Goal: Task Accomplishment & Management: Manage account settings

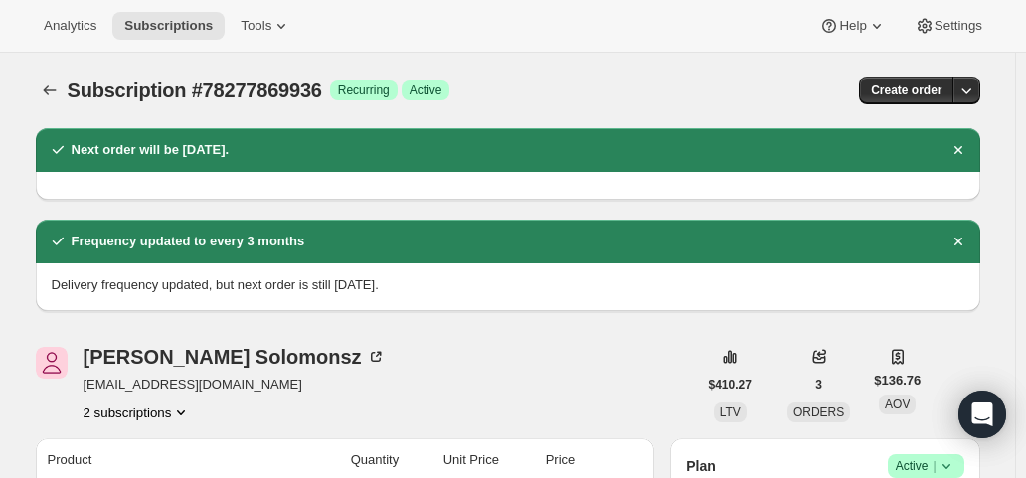
scroll to position [497, 0]
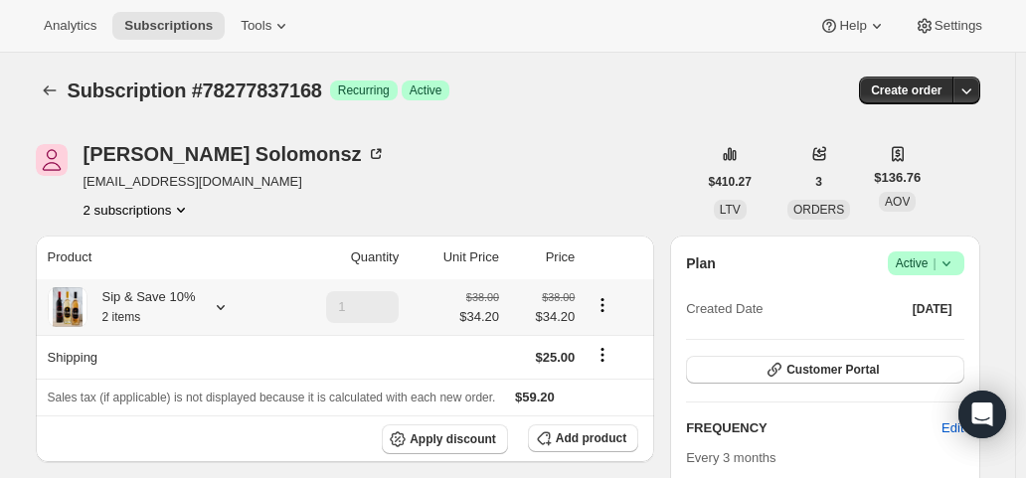
click at [215, 307] on icon at bounding box center [221, 307] width 20 height 20
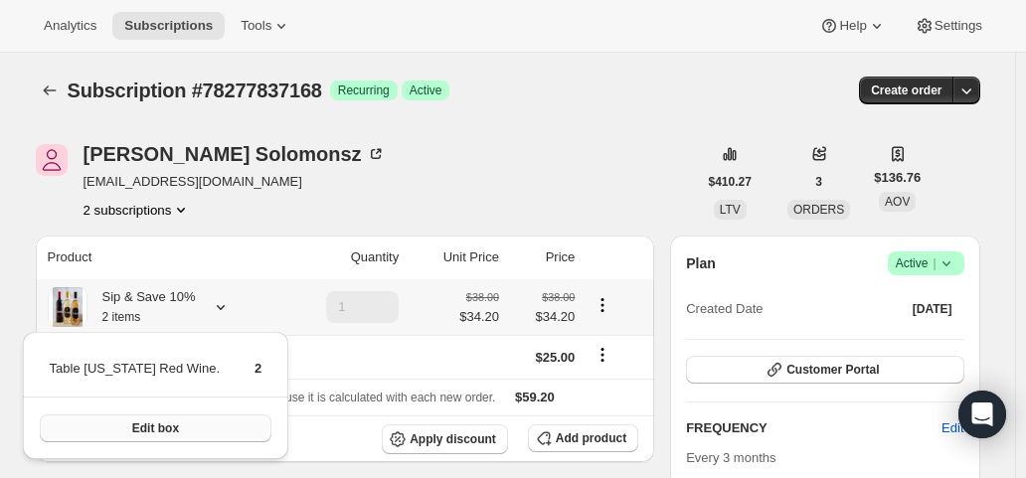
click at [195, 422] on button "Edit box" at bounding box center [156, 428] width 233 height 28
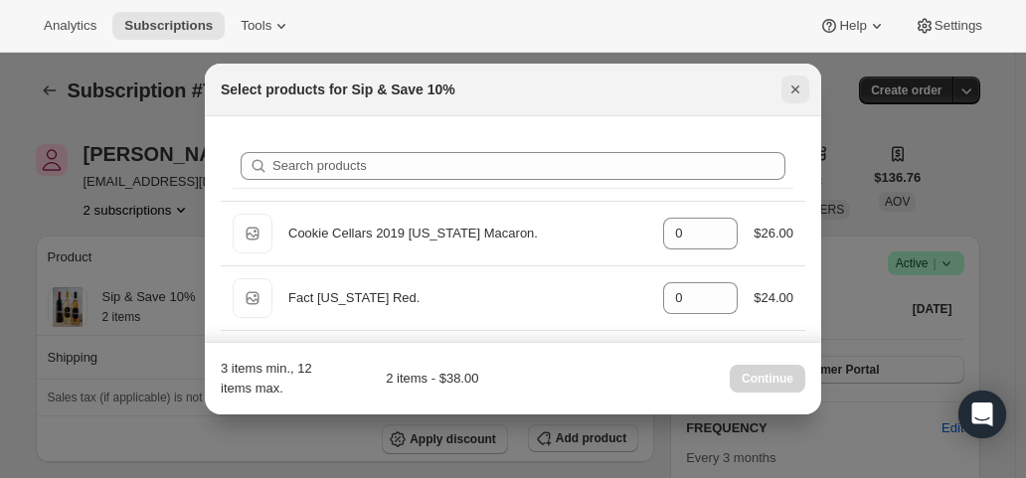
click at [799, 84] on icon "Close" at bounding box center [795, 90] width 20 height 20
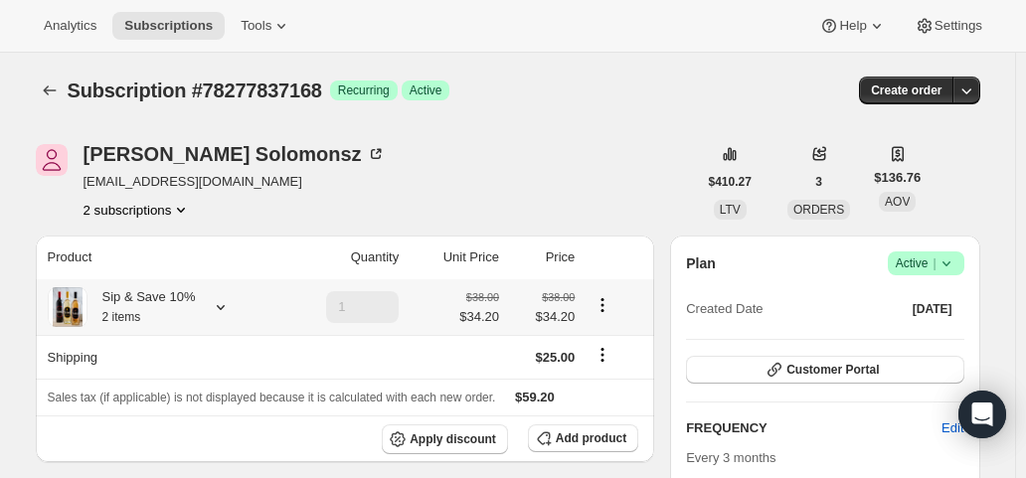
click at [227, 305] on icon at bounding box center [221, 307] width 20 height 20
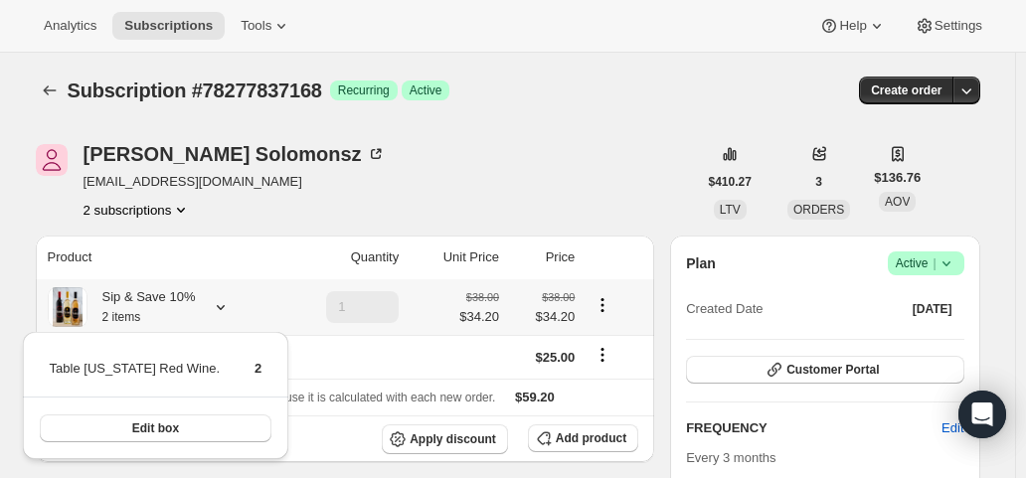
click at [182, 363] on td "Table [US_STATE] Red Wine." at bounding box center [135, 376] width 172 height 37
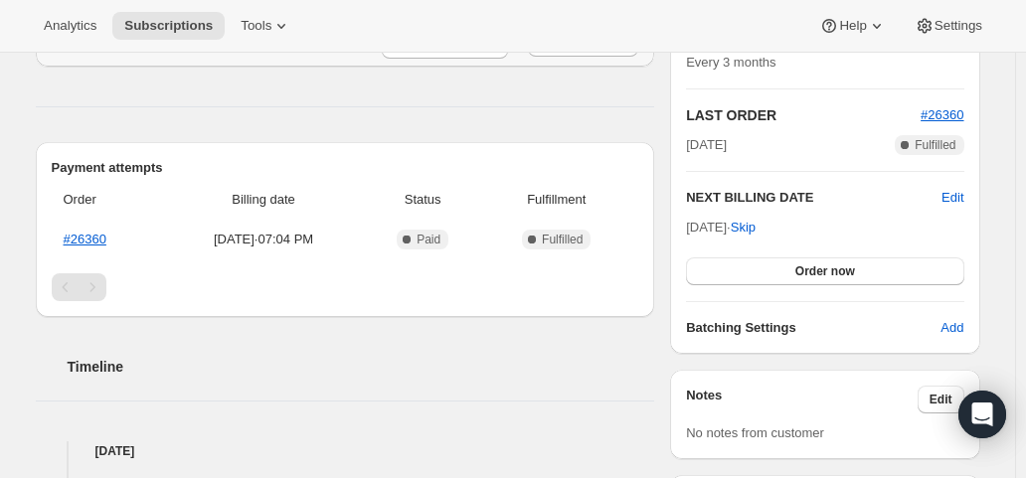
scroll to position [398, 0]
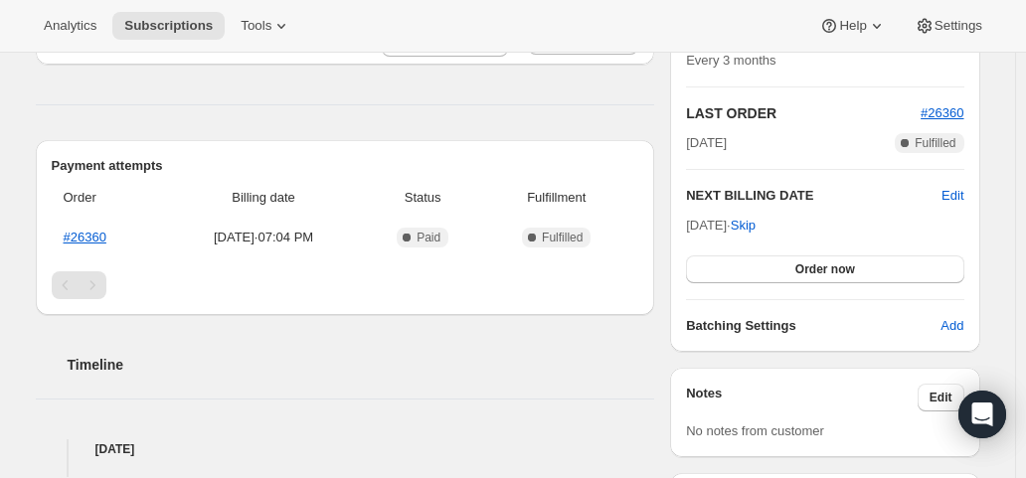
click at [303, 192] on span "Billing date" at bounding box center [263, 198] width 191 height 20
click at [314, 292] on div "Pagination" at bounding box center [345, 285] width 587 height 28
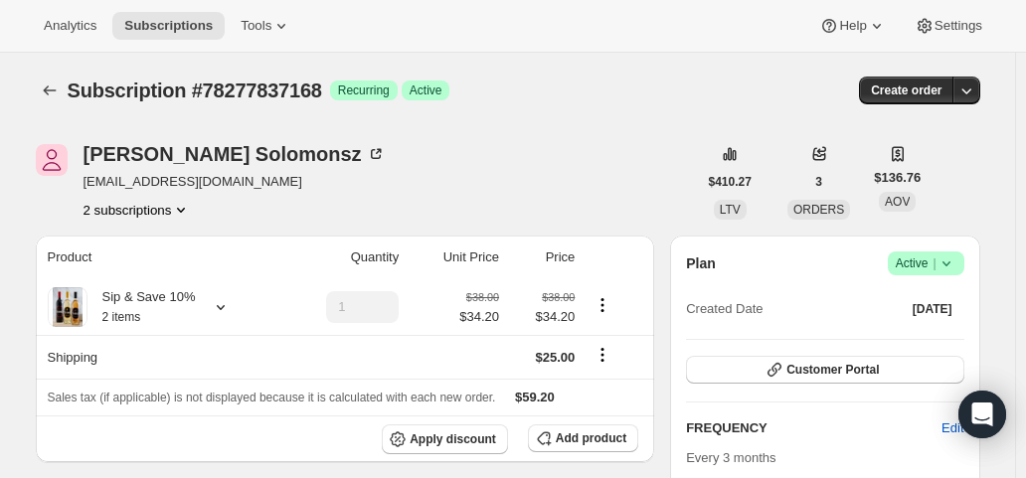
click at [142, 202] on button "2 subscriptions" at bounding box center [137, 210] width 108 height 20
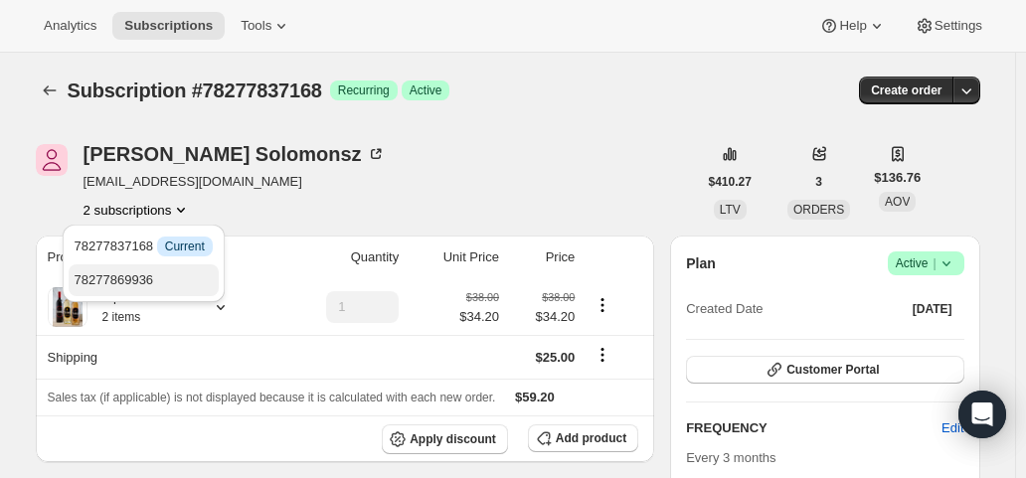
click at [137, 278] on span "78277869936" at bounding box center [115, 279] width 80 height 15
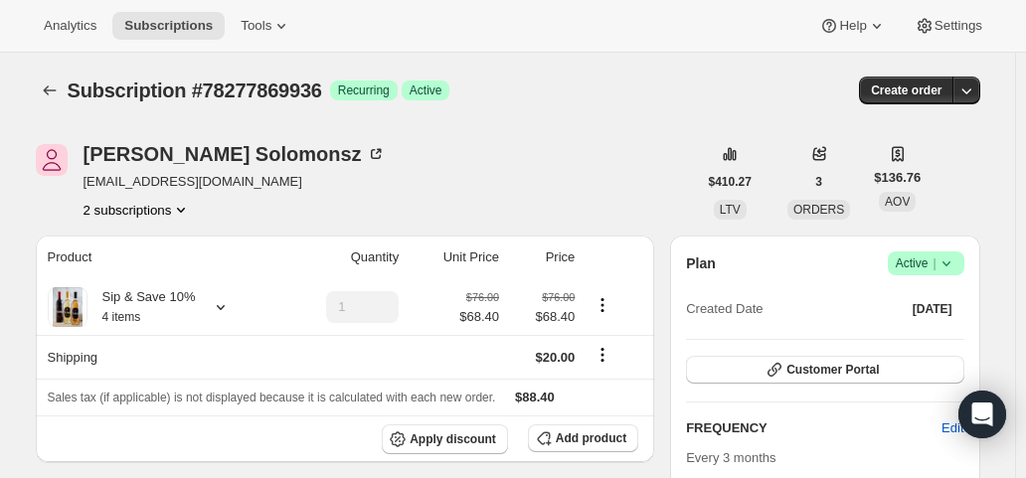
click at [164, 212] on button "2 subscriptions" at bounding box center [137, 210] width 108 height 20
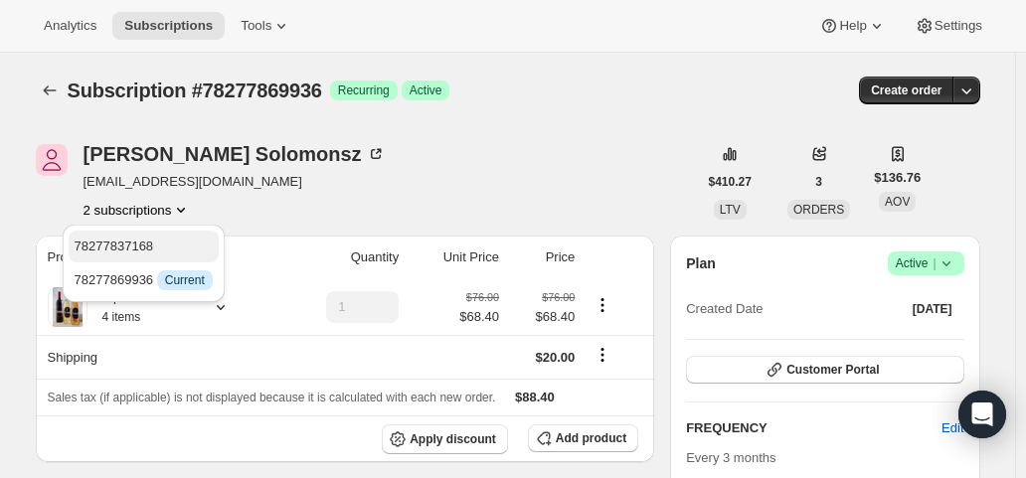
click at [159, 247] on span "78277837168" at bounding box center [144, 247] width 138 height 20
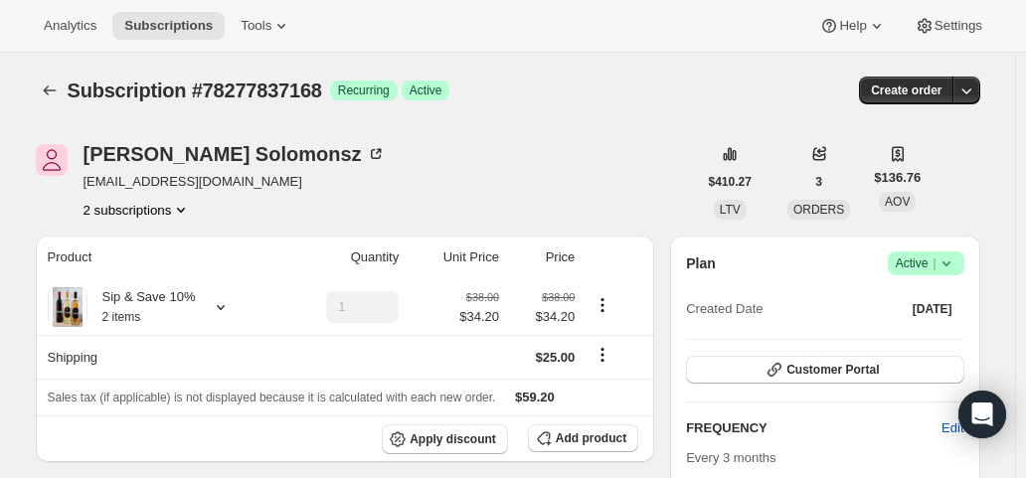
click at [175, 212] on icon "Product actions" at bounding box center [181, 210] width 20 height 20
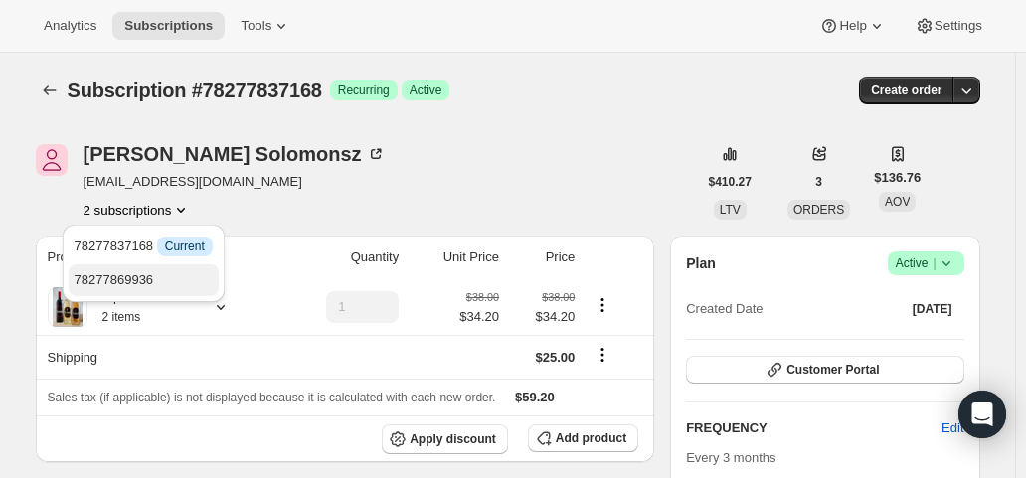
click at [159, 276] on span "78277869936" at bounding box center [144, 280] width 138 height 20
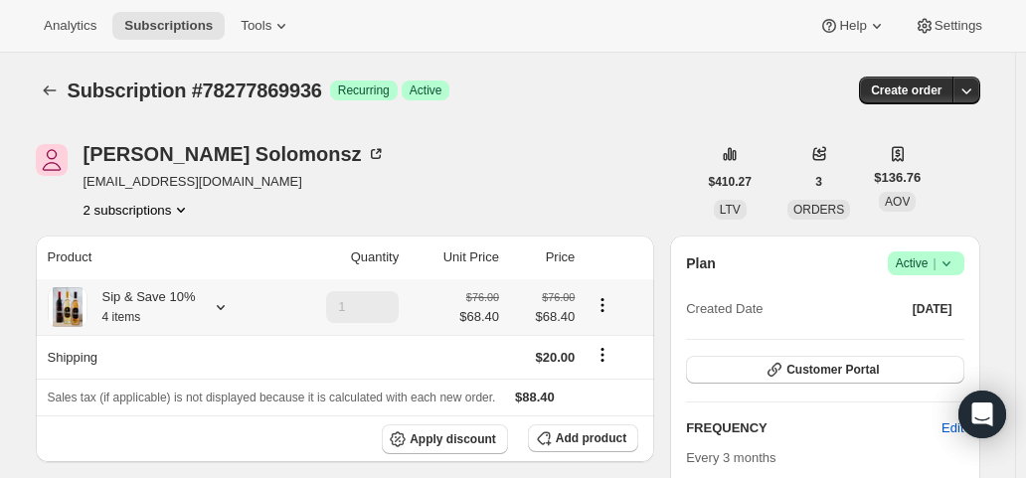
click at [199, 295] on div "Sip & Save 10% 4 items" at bounding box center [161, 307] width 227 height 40
click at [219, 309] on icon at bounding box center [221, 307] width 20 height 20
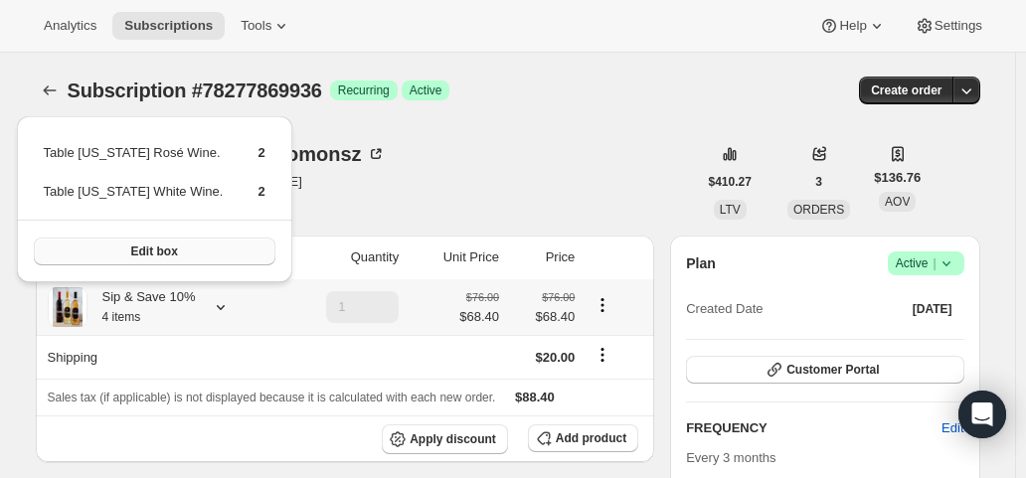
click at [198, 257] on button "Edit box" at bounding box center [155, 252] width 242 height 28
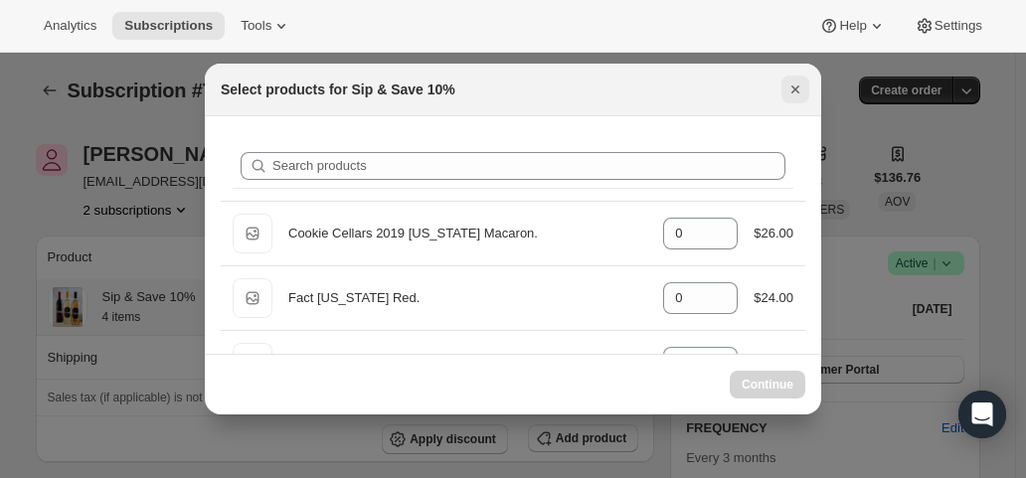
click at [795, 77] on button "Close" at bounding box center [795, 90] width 28 height 28
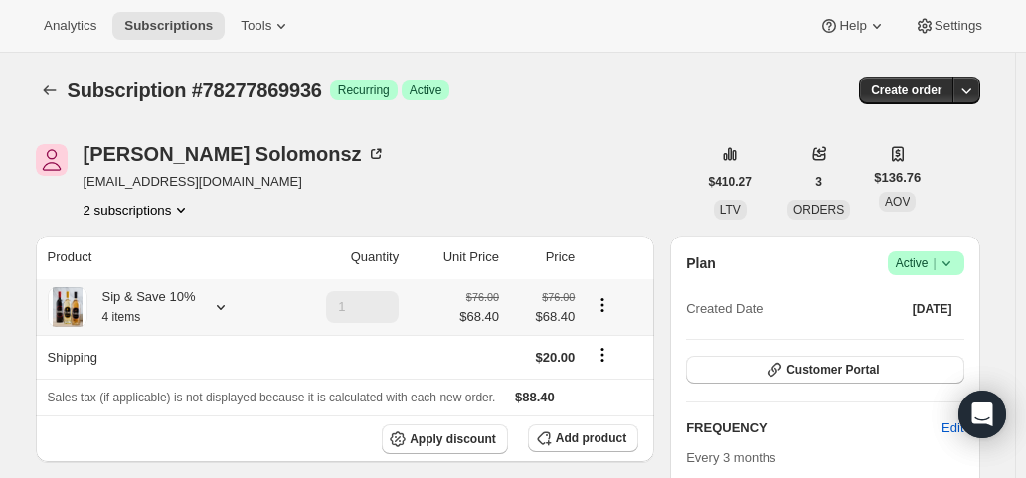
click at [219, 308] on icon at bounding box center [221, 307] width 20 height 20
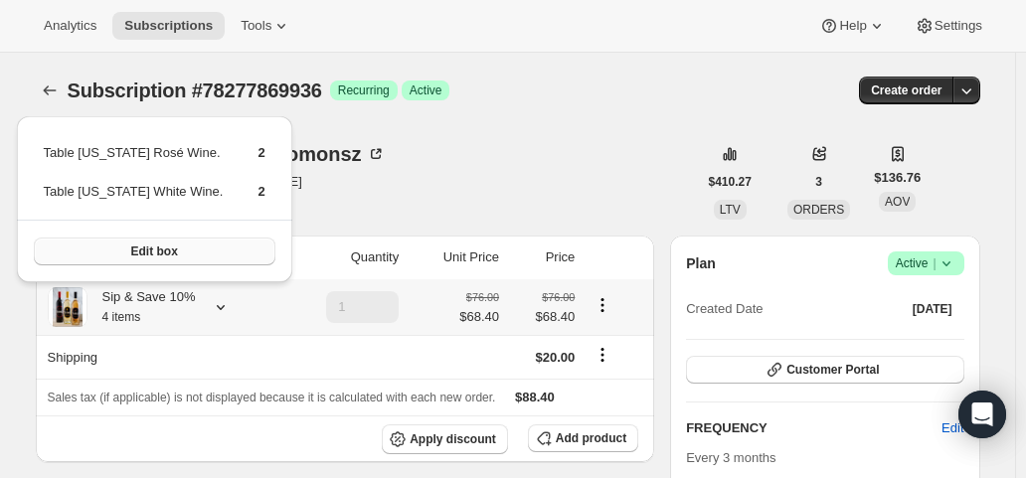
click at [201, 243] on button "Edit box" at bounding box center [155, 252] width 242 height 28
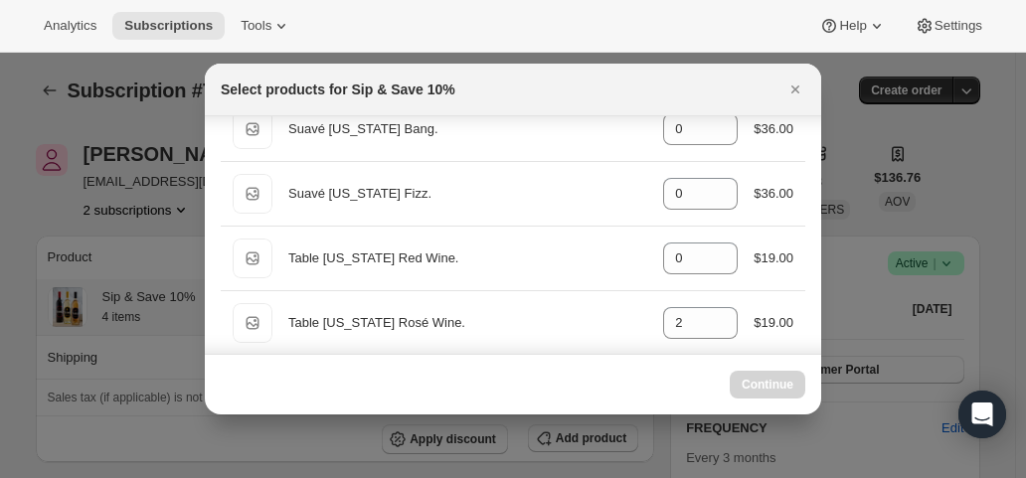
scroll to position [398, 0]
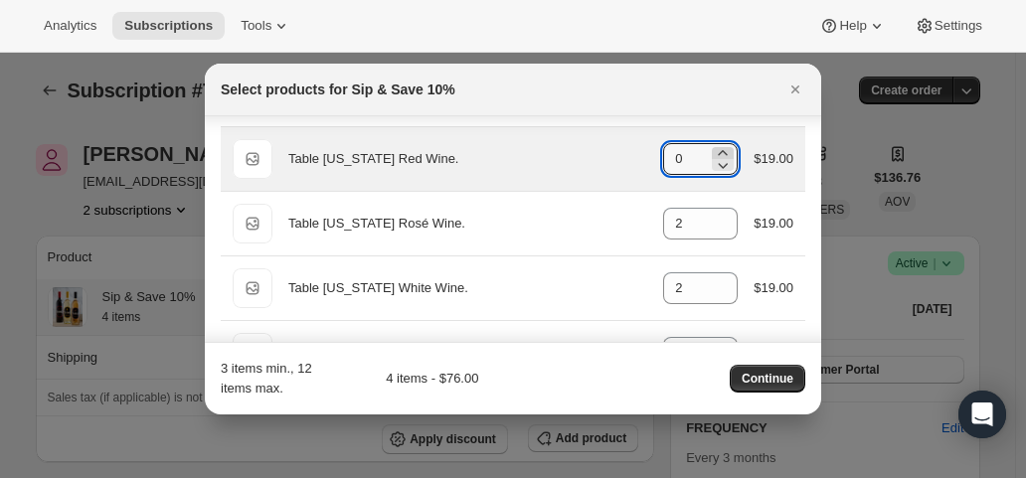
click at [720, 151] on icon ":rc4:" at bounding box center [723, 153] width 20 height 20
type input "2"
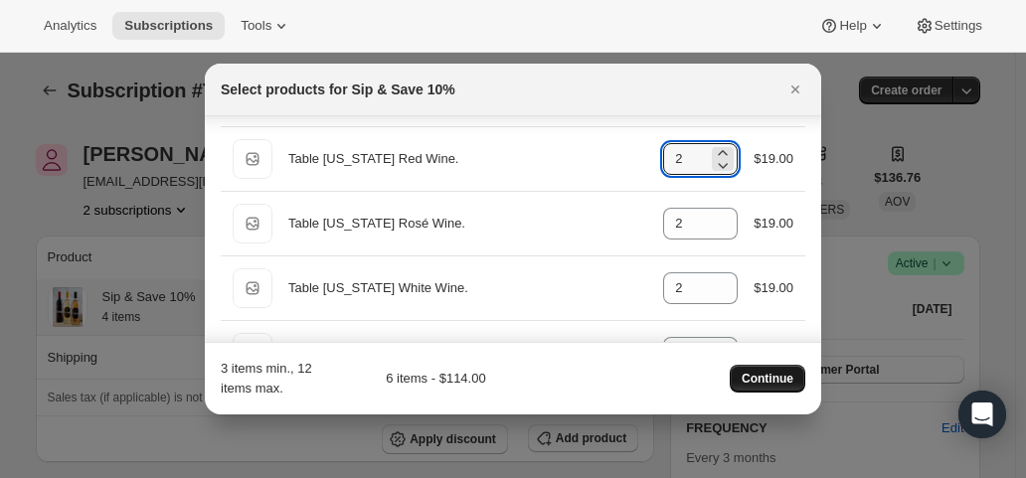
click at [777, 381] on span "Continue" at bounding box center [767, 379] width 52 height 16
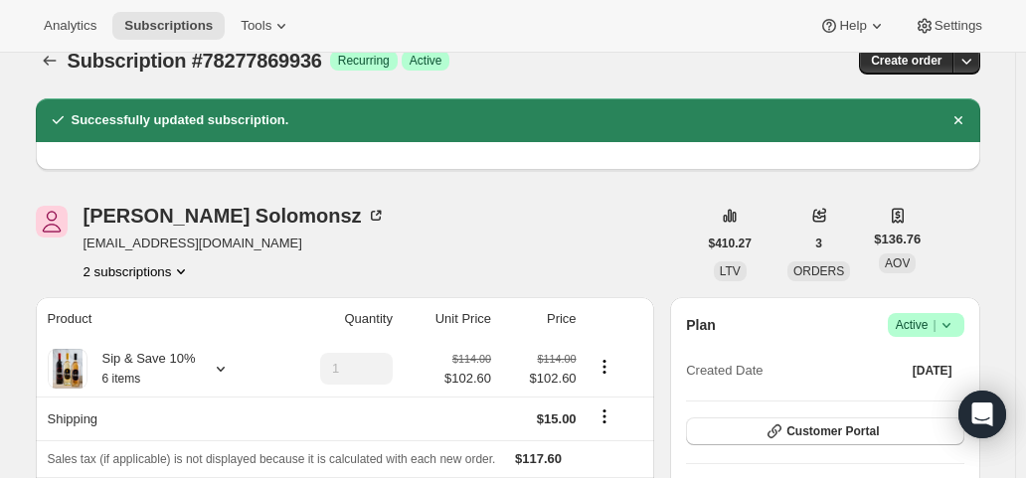
scroll to position [0, 0]
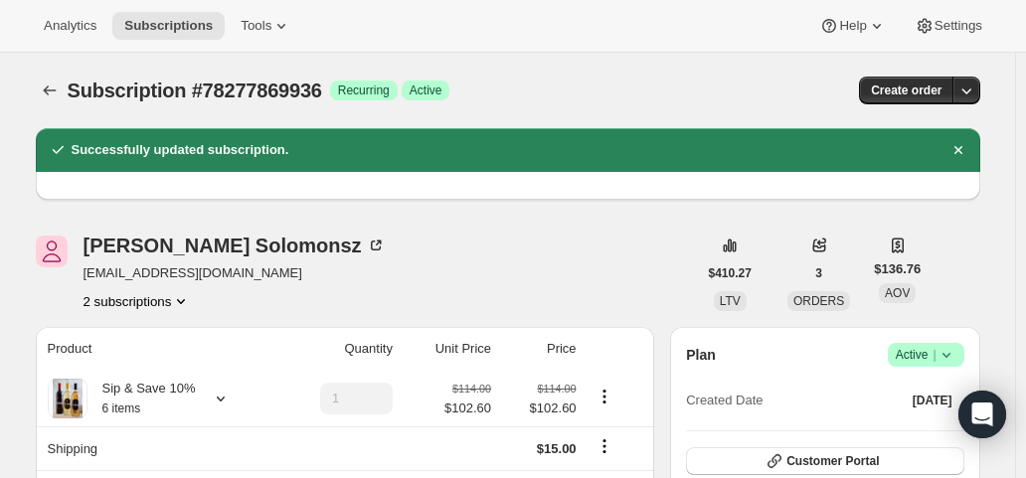
click at [160, 296] on button "2 subscriptions" at bounding box center [137, 301] width 108 height 20
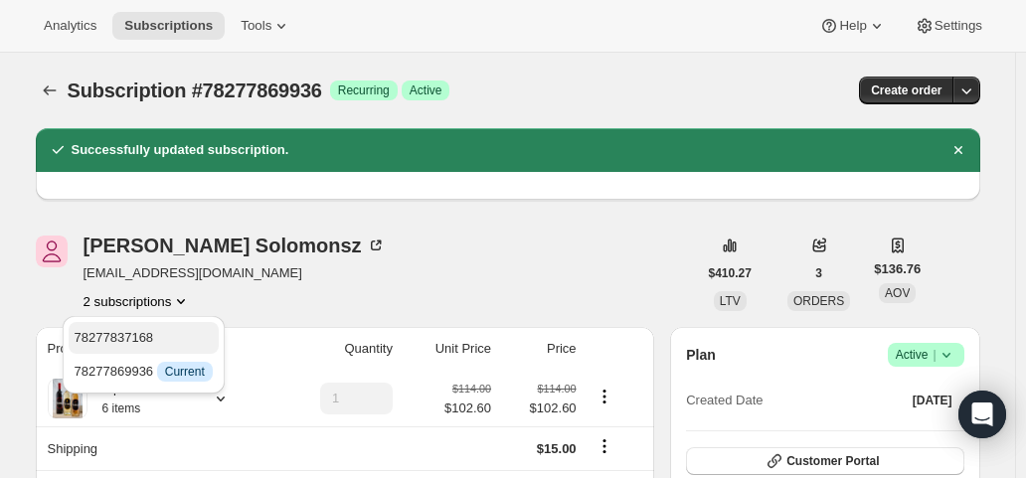
click at [154, 333] on span "78277837168" at bounding box center [144, 338] width 138 height 20
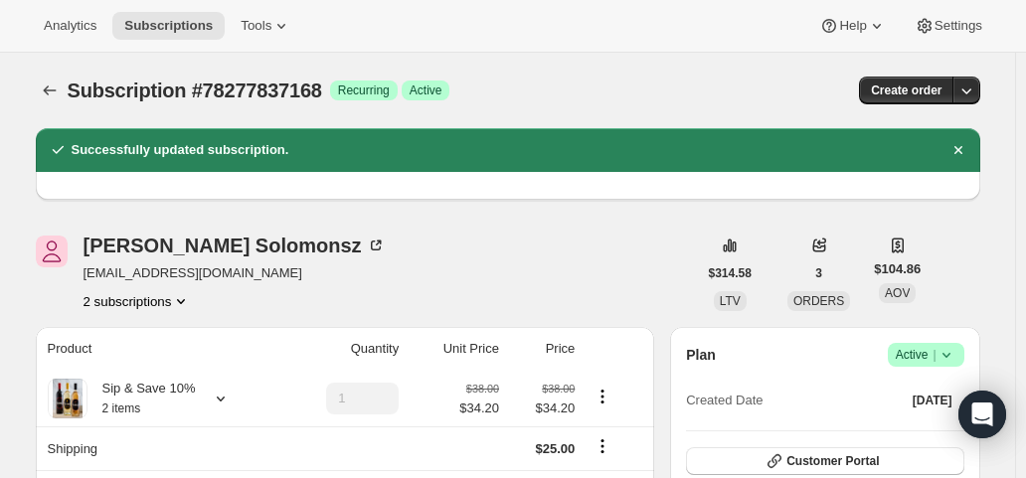
click at [950, 355] on icon at bounding box center [946, 355] width 20 height 20
click at [628, 295] on div "Yolanda Solomonsz ysolomonsz60@gmail.com 2 subscriptions" at bounding box center [366, 274] width 661 height 76
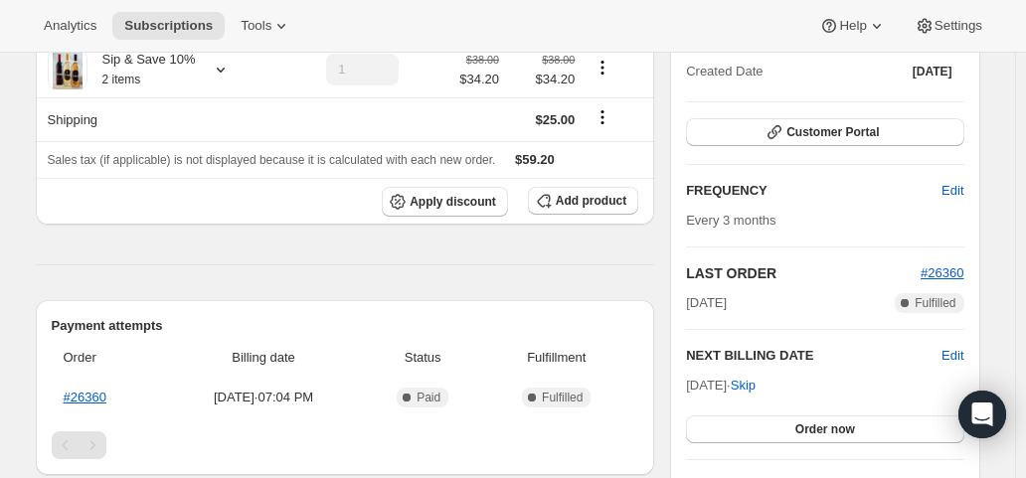
scroll to position [298, 0]
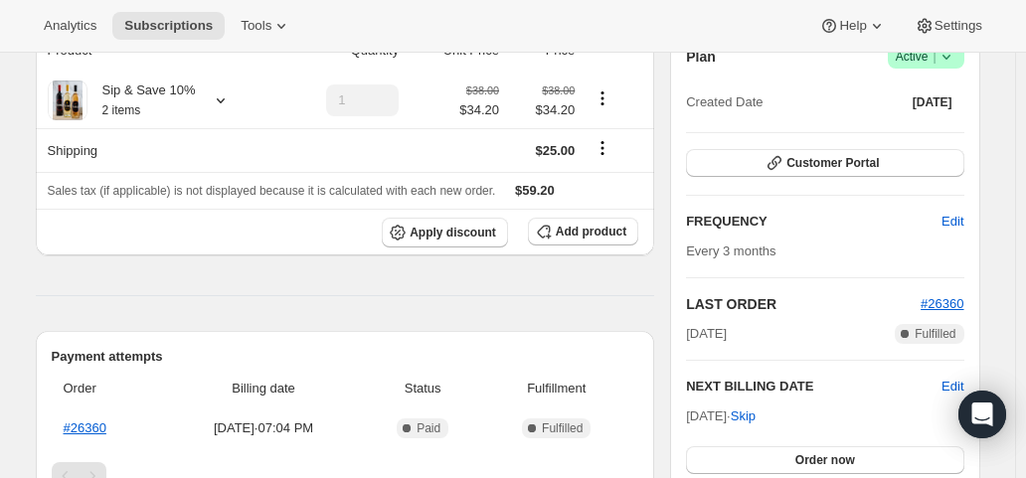
click at [948, 59] on icon at bounding box center [946, 57] width 20 height 20
click at [948, 82] on button "Pause subscription" at bounding box center [932, 96] width 124 height 32
